Goal: Transaction & Acquisition: Purchase product/service

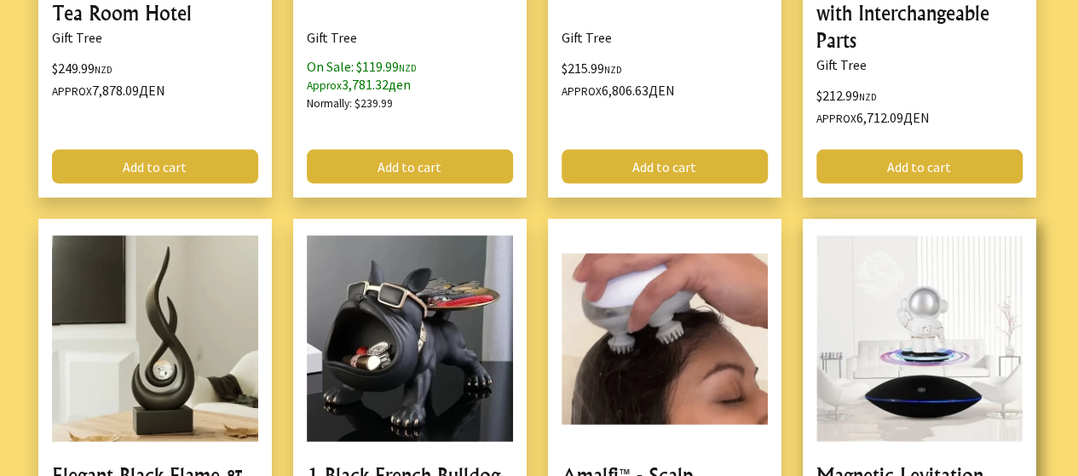
scroll to position [1732, 0]
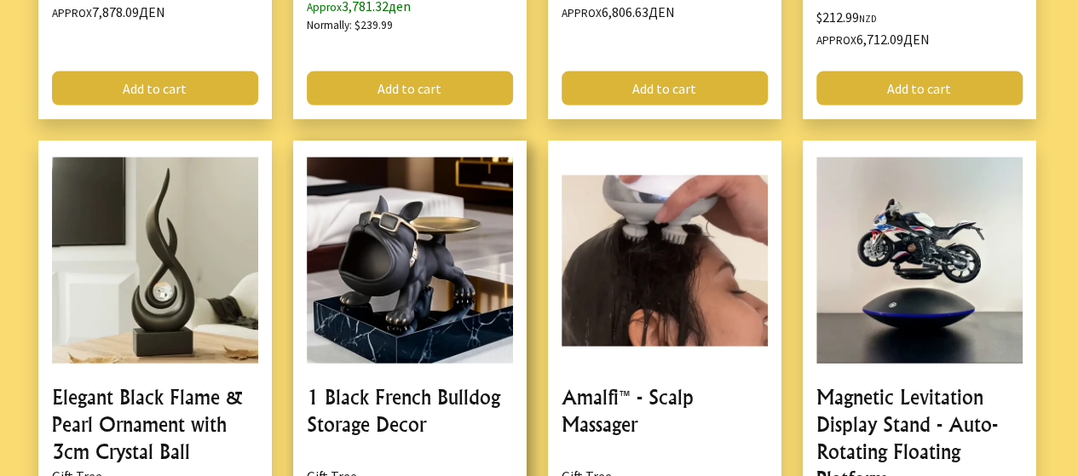
click at [363, 392] on link at bounding box center [409, 389] width 233 height 497
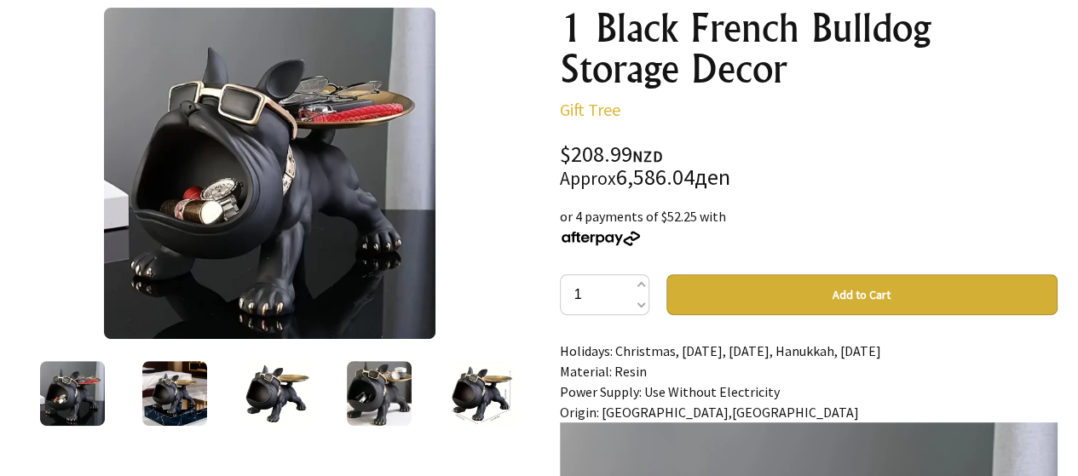
scroll to position [256, 0]
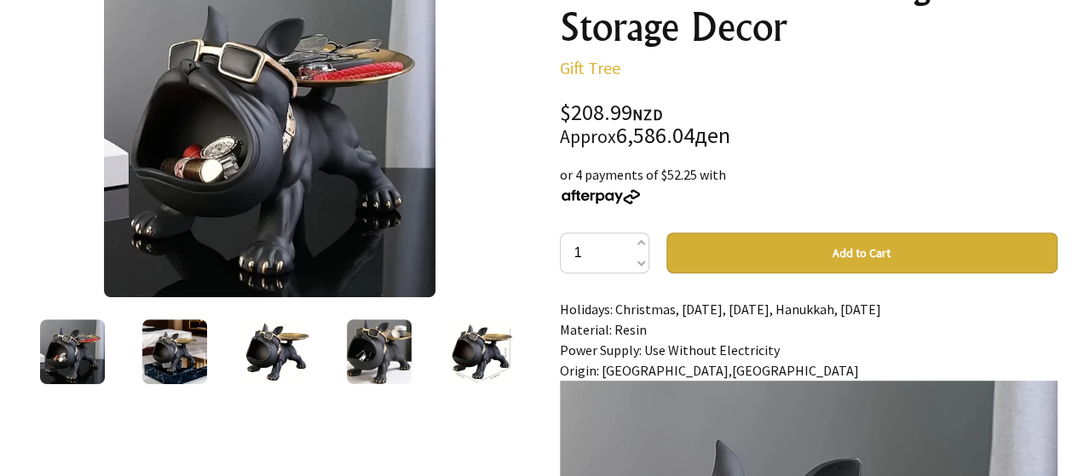
click at [167, 365] on img at bounding box center [174, 351] width 65 height 65
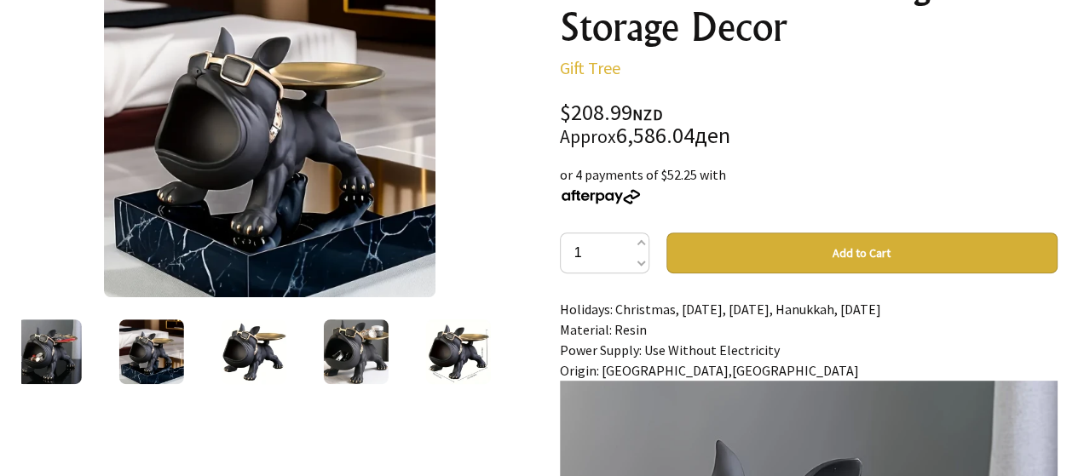
click at [65, 368] on img at bounding box center [48, 351] width 65 height 65
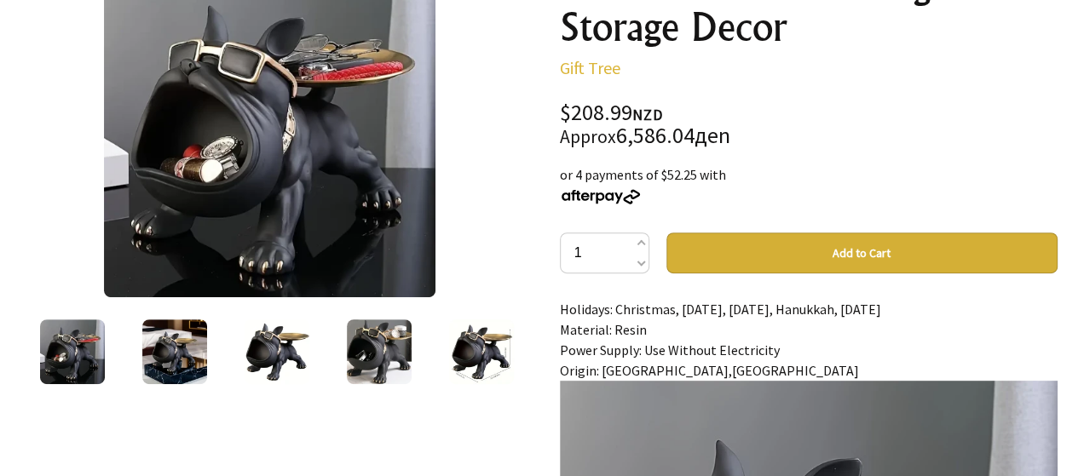
click at [394, 371] on img at bounding box center [379, 351] width 65 height 65
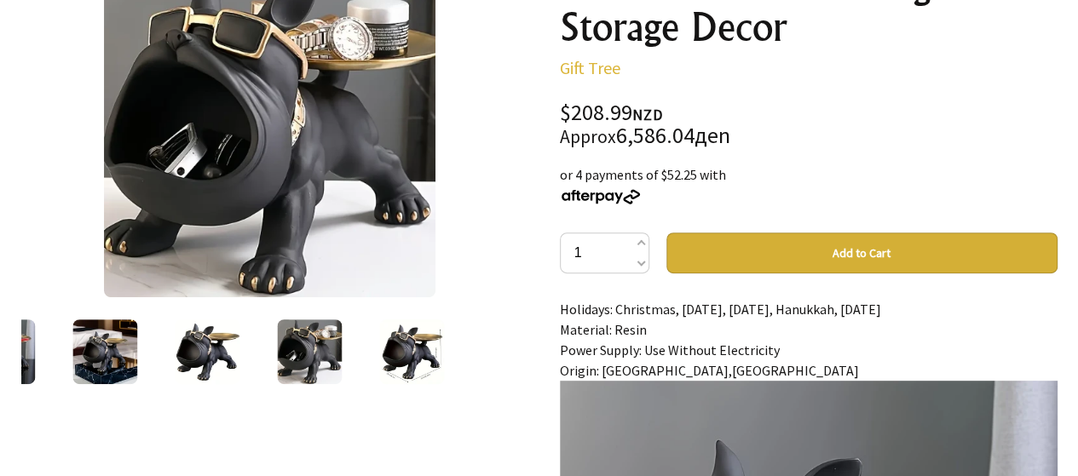
click at [420, 354] on img at bounding box center [411, 351] width 65 height 65
